Goal: Find specific page/section: Find specific page/section

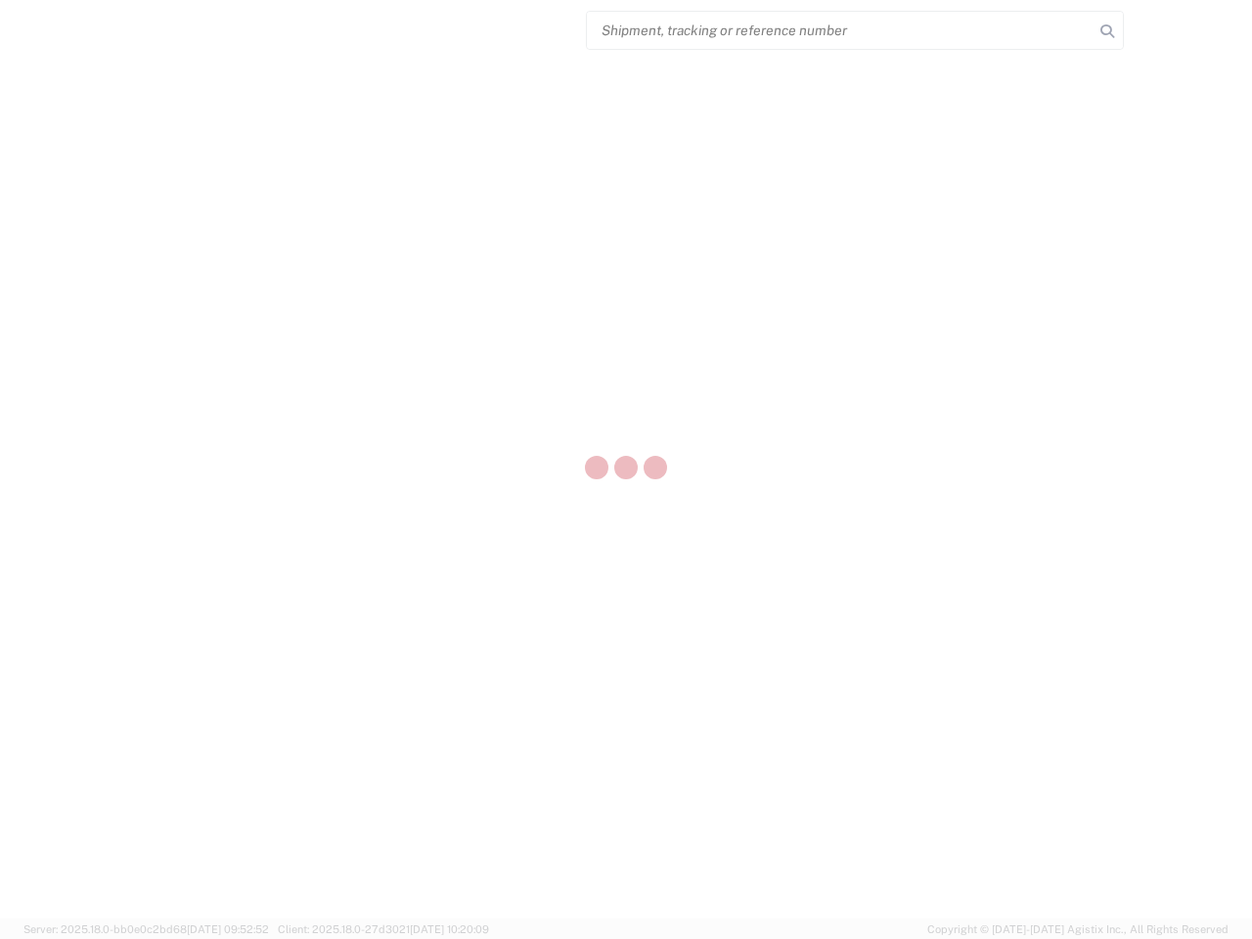
select select "US"
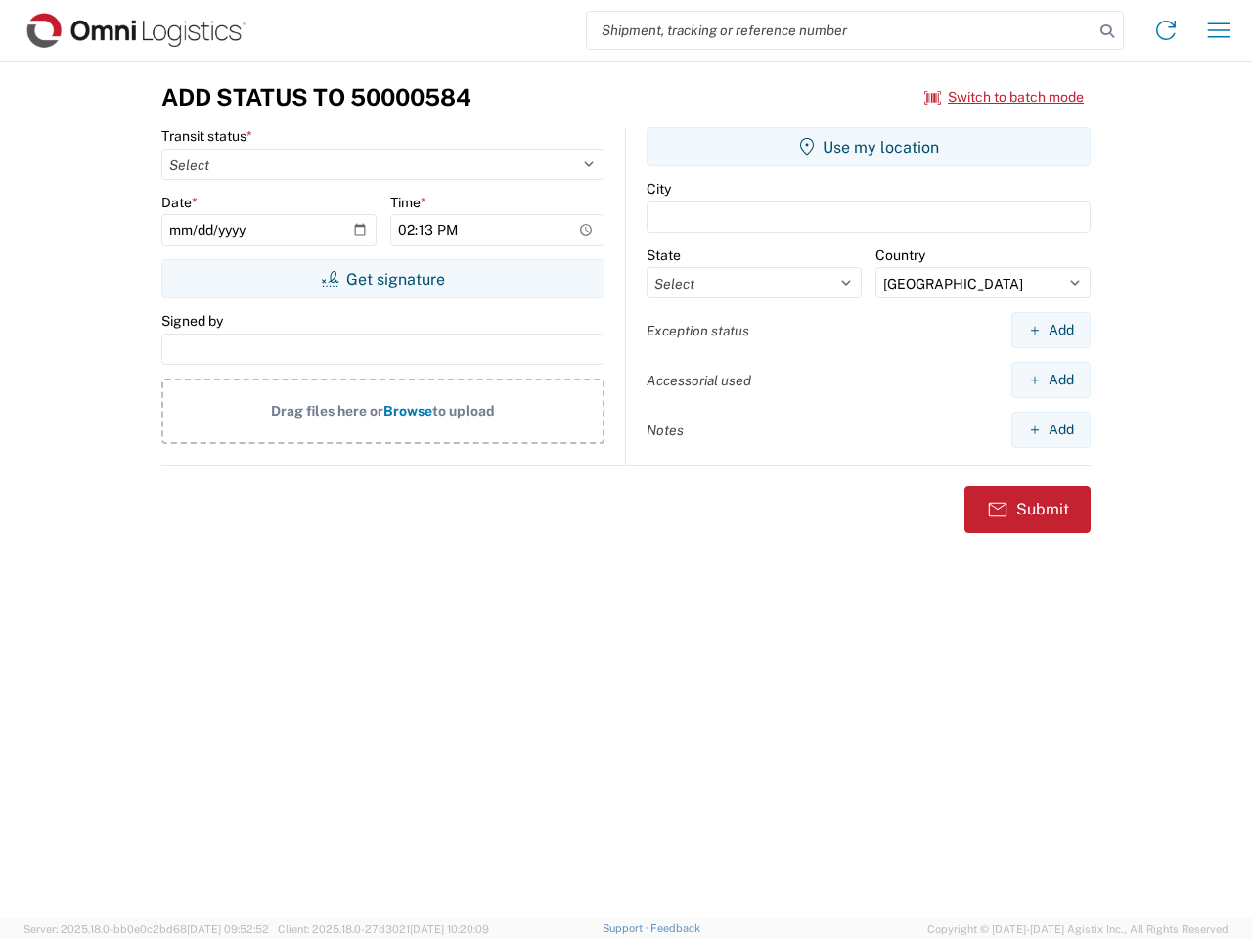
click at [840, 30] on input "search" at bounding box center [840, 30] width 507 height 37
click at [1107, 31] on icon at bounding box center [1106, 31] width 27 height 27
click at [1166, 30] on icon at bounding box center [1165, 30] width 31 height 31
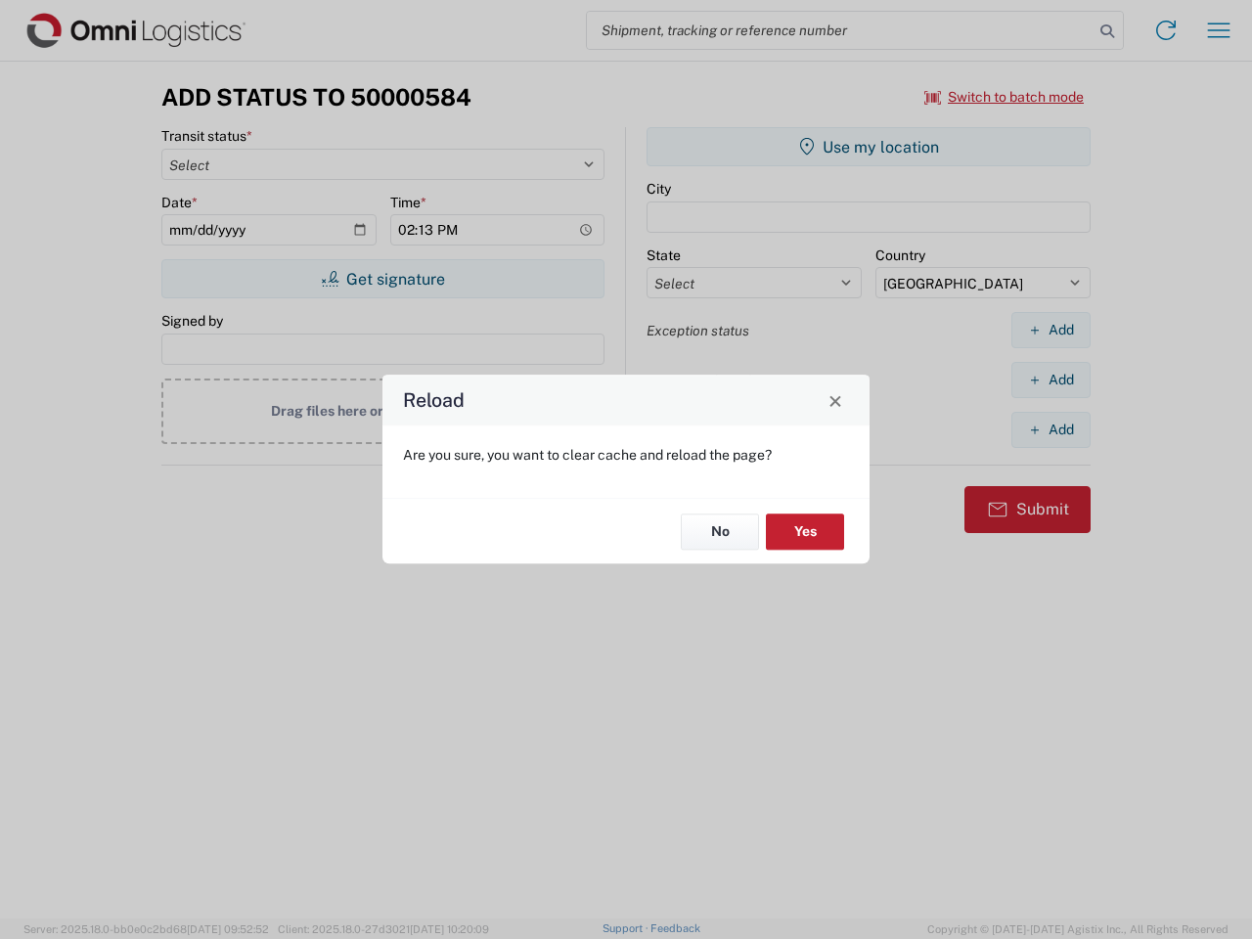
click at [1004, 97] on div "Reload Are you sure, you want to clear cache and reload the page? No Yes" at bounding box center [626, 469] width 1252 height 939
click at [382, 279] on div "Reload Are you sure, you want to clear cache and reload the page? No Yes" at bounding box center [626, 469] width 1252 height 939
click at [869, 147] on div "Reload Are you sure, you want to clear cache and reload the page? No Yes" at bounding box center [626, 469] width 1252 height 939
click at [1050, 330] on div "Reload Are you sure, you want to clear cache and reload the page? No Yes" at bounding box center [626, 469] width 1252 height 939
click at [1050, 379] on div "Reload Are you sure, you want to clear cache and reload the page? No Yes" at bounding box center [626, 469] width 1252 height 939
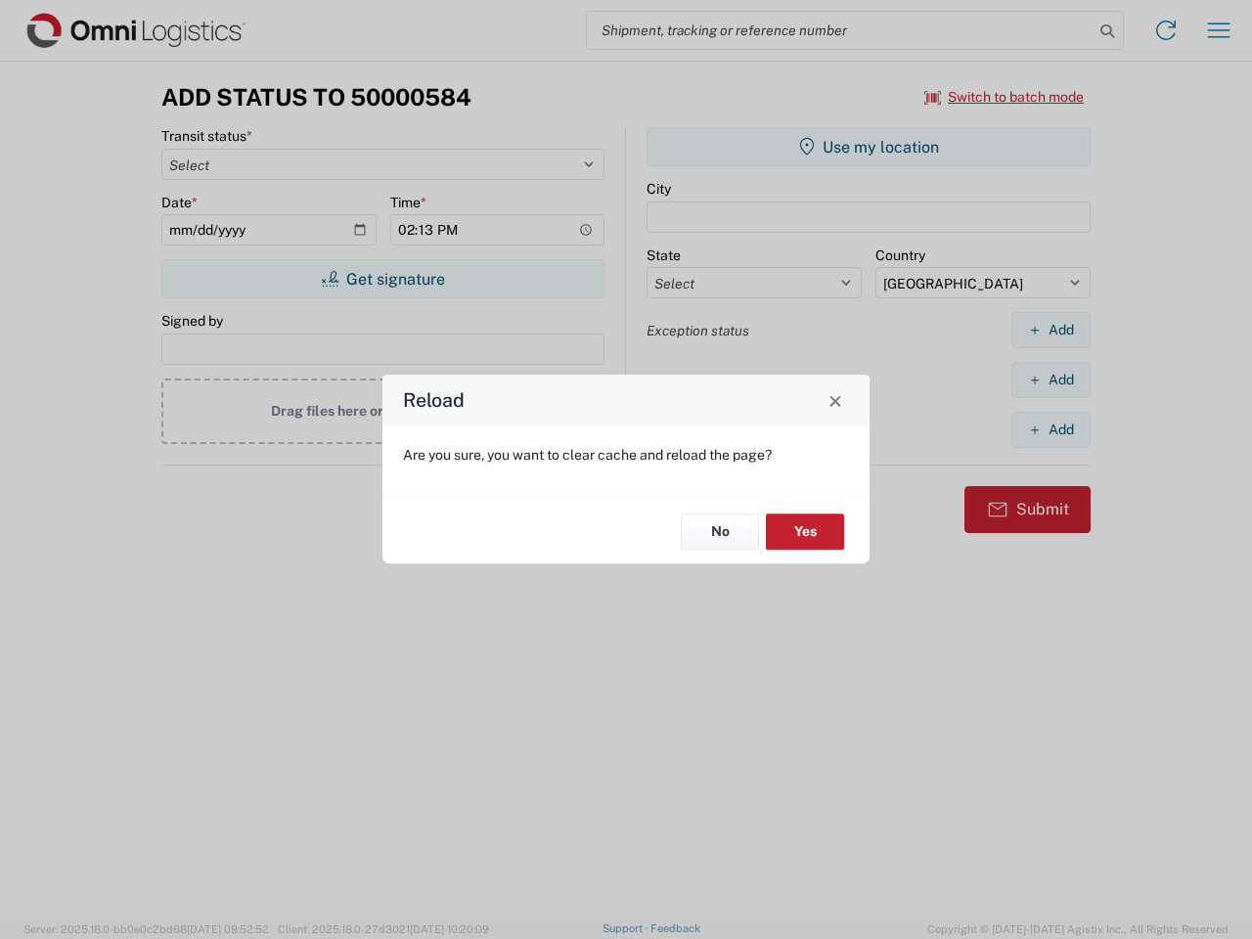
click at [1050, 429] on div "Reload Are you sure, you want to clear cache and reload the page? No Yes" at bounding box center [626, 469] width 1252 height 939
